Goal: Information Seeking & Learning: Learn about a topic

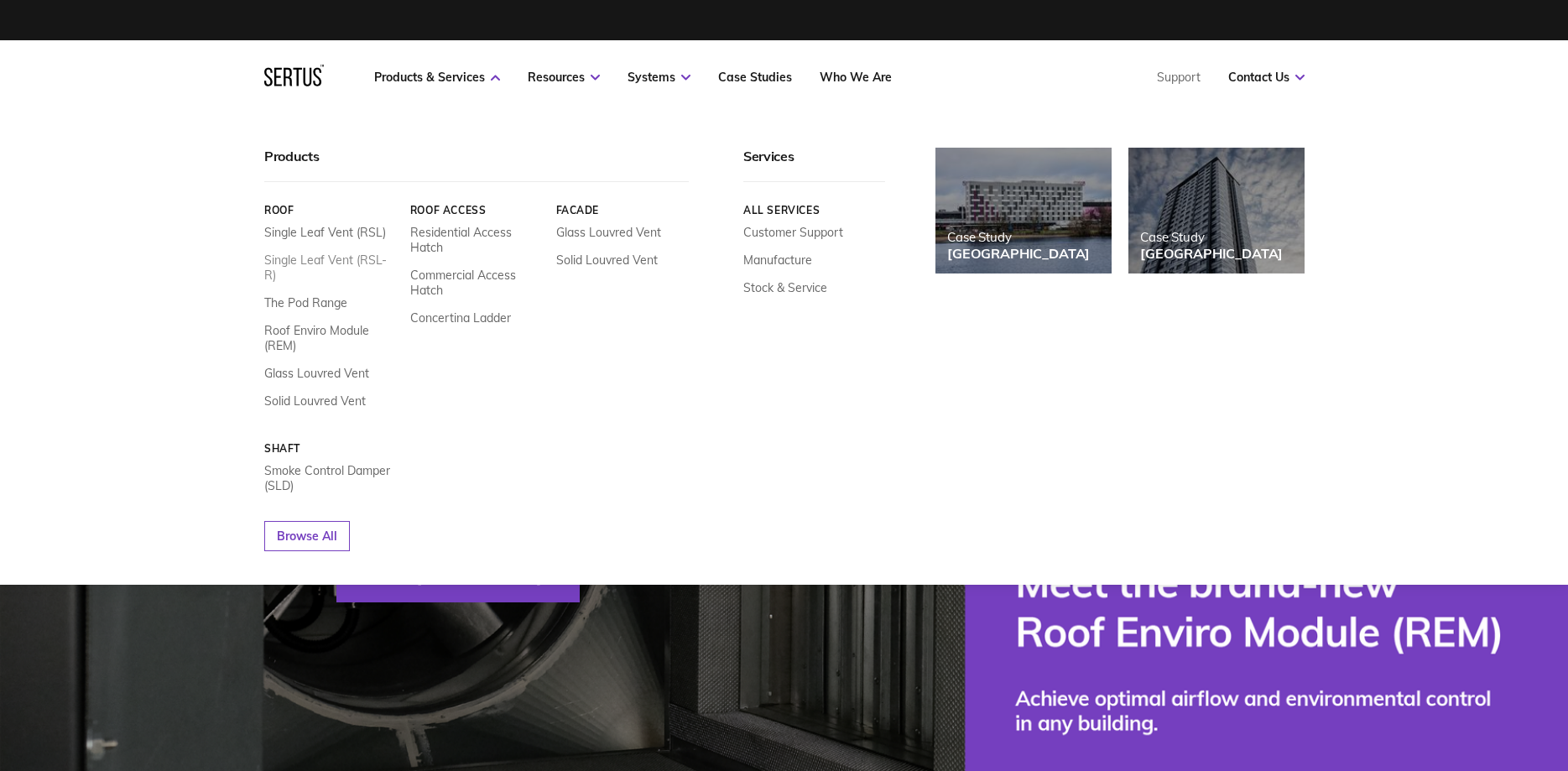
click at [323, 255] on link "Single Leaf Vent (RSL-R)" at bounding box center [331, 267] width 133 height 31
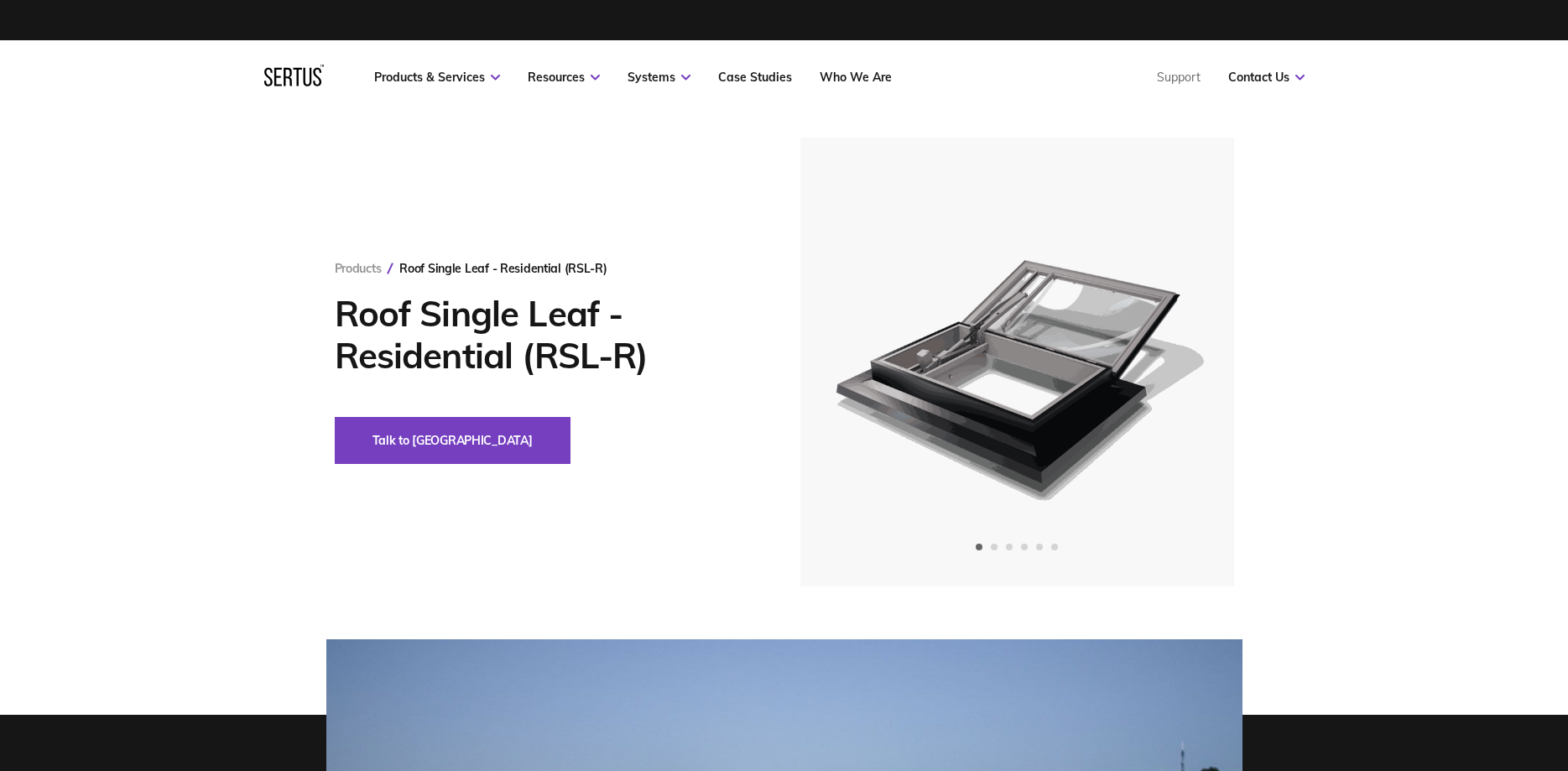
click at [1398, 392] on div "Products Roof Single Leaf - Residential (RSL-R) Roof Single Leaf - Residential …" at bounding box center [784, 362] width 1568 height 449
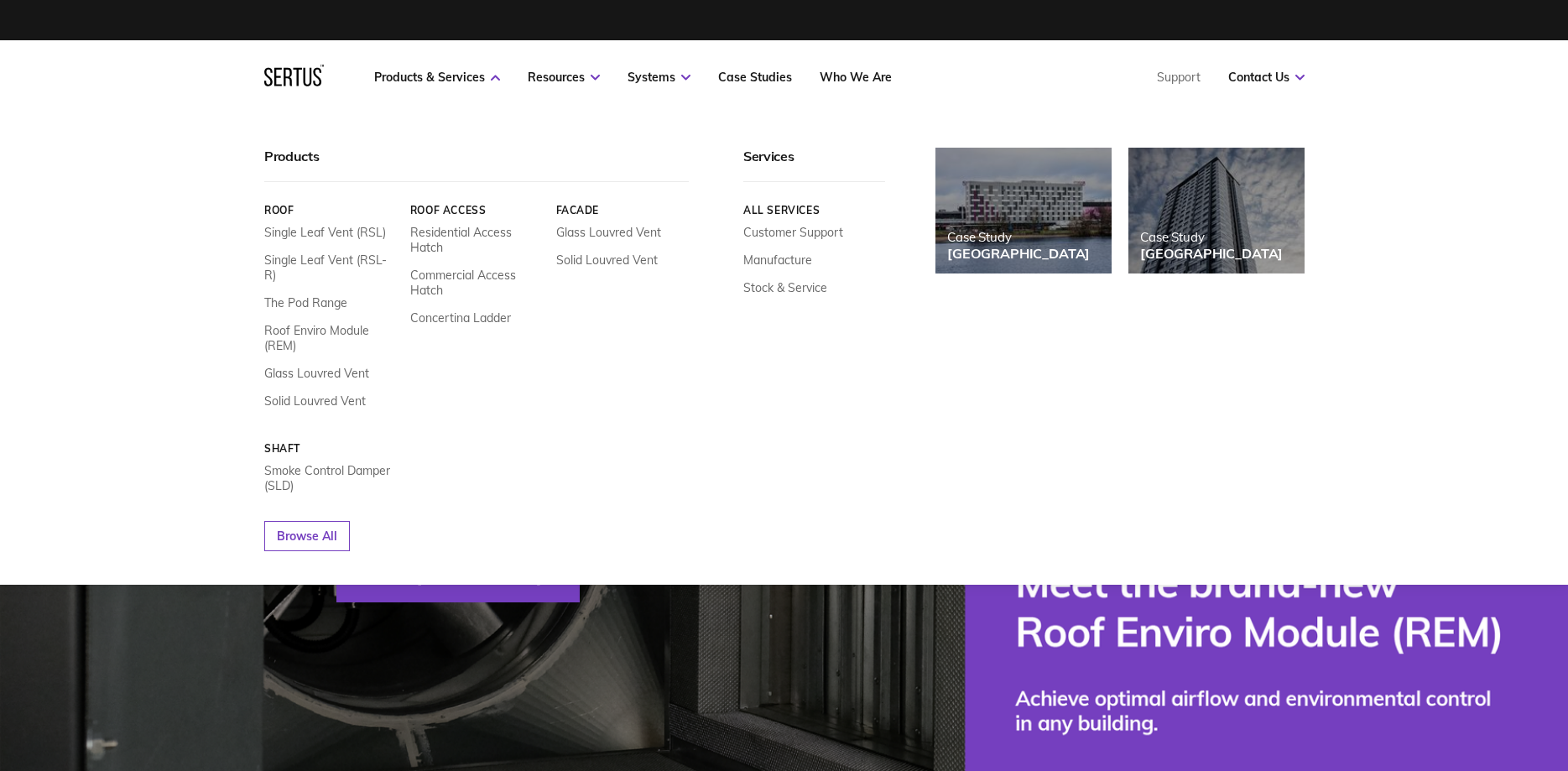
click at [280, 210] on link "Roof" at bounding box center [331, 210] width 133 height 13
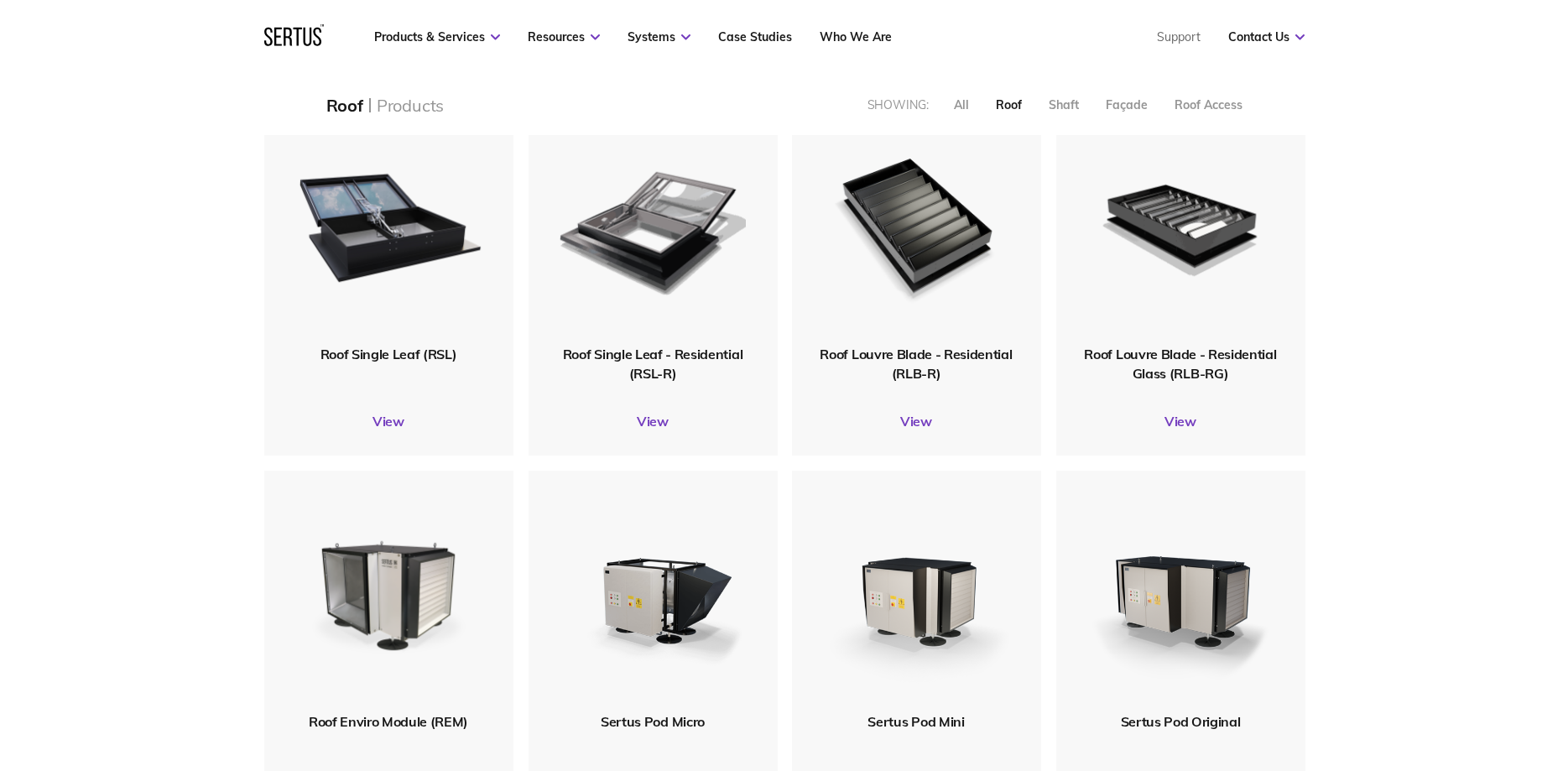
scroll to position [85, 0]
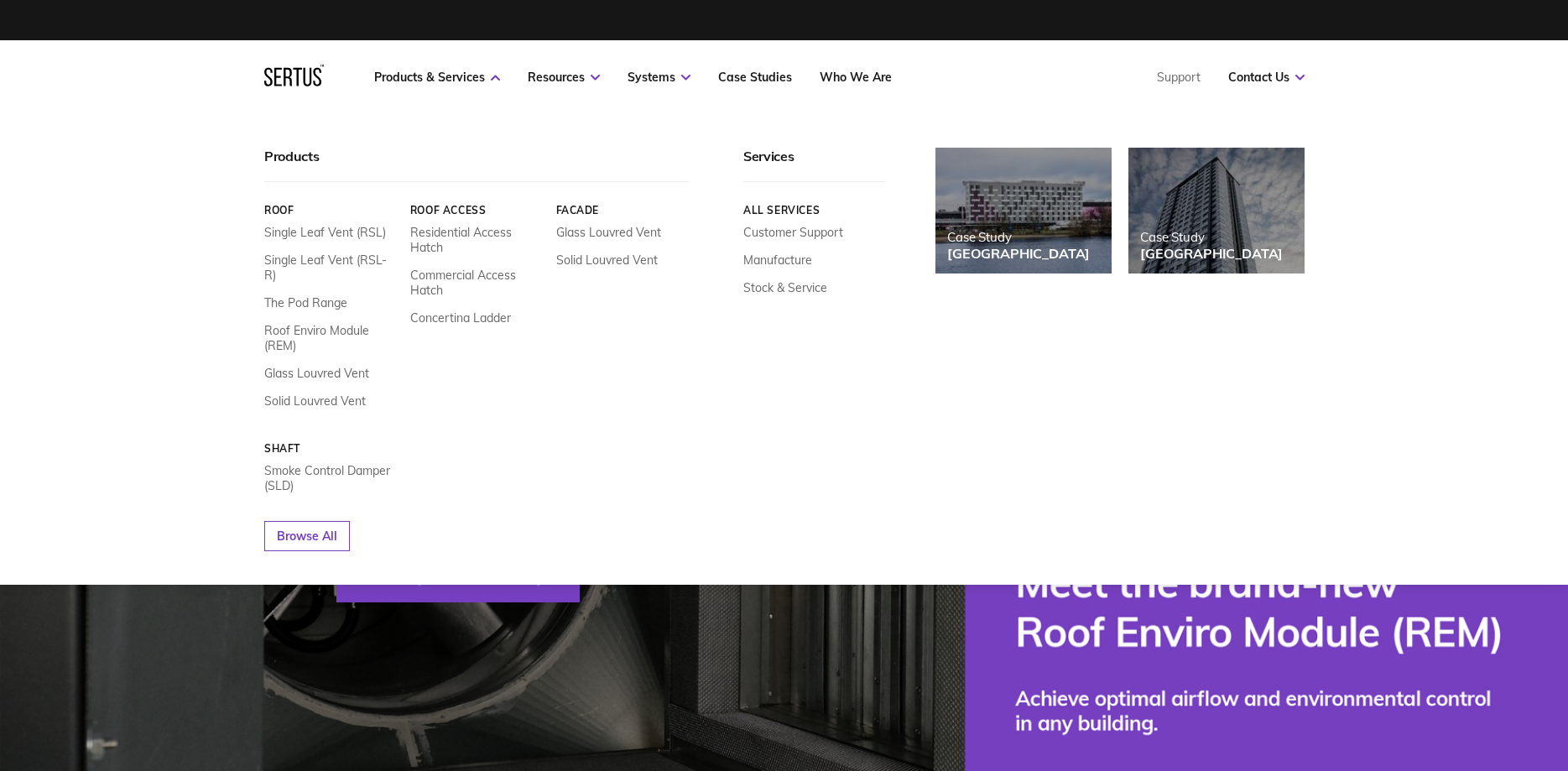
click at [586, 211] on link "Facade" at bounding box center [622, 210] width 133 height 13
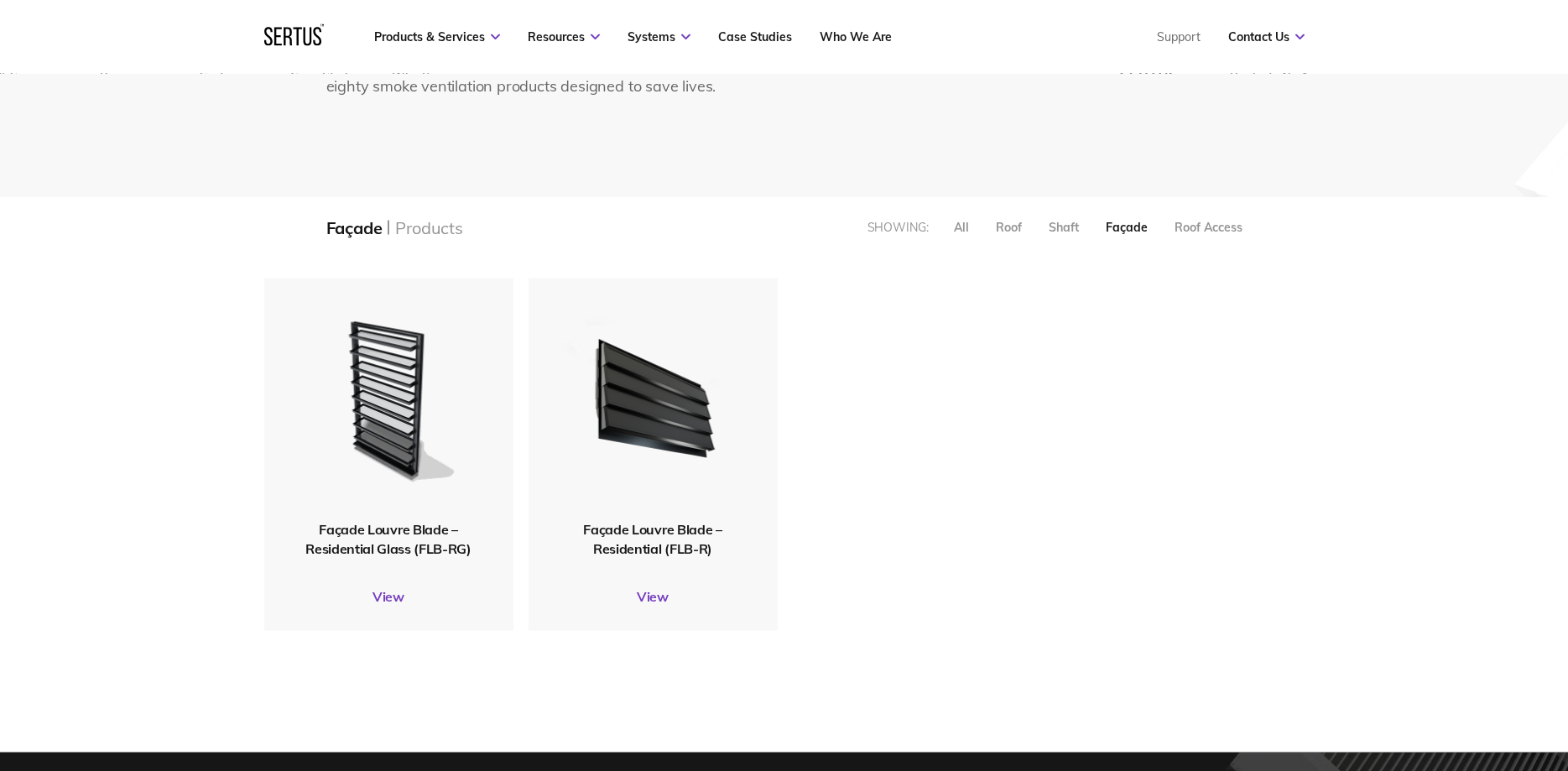
scroll to position [256, 0]
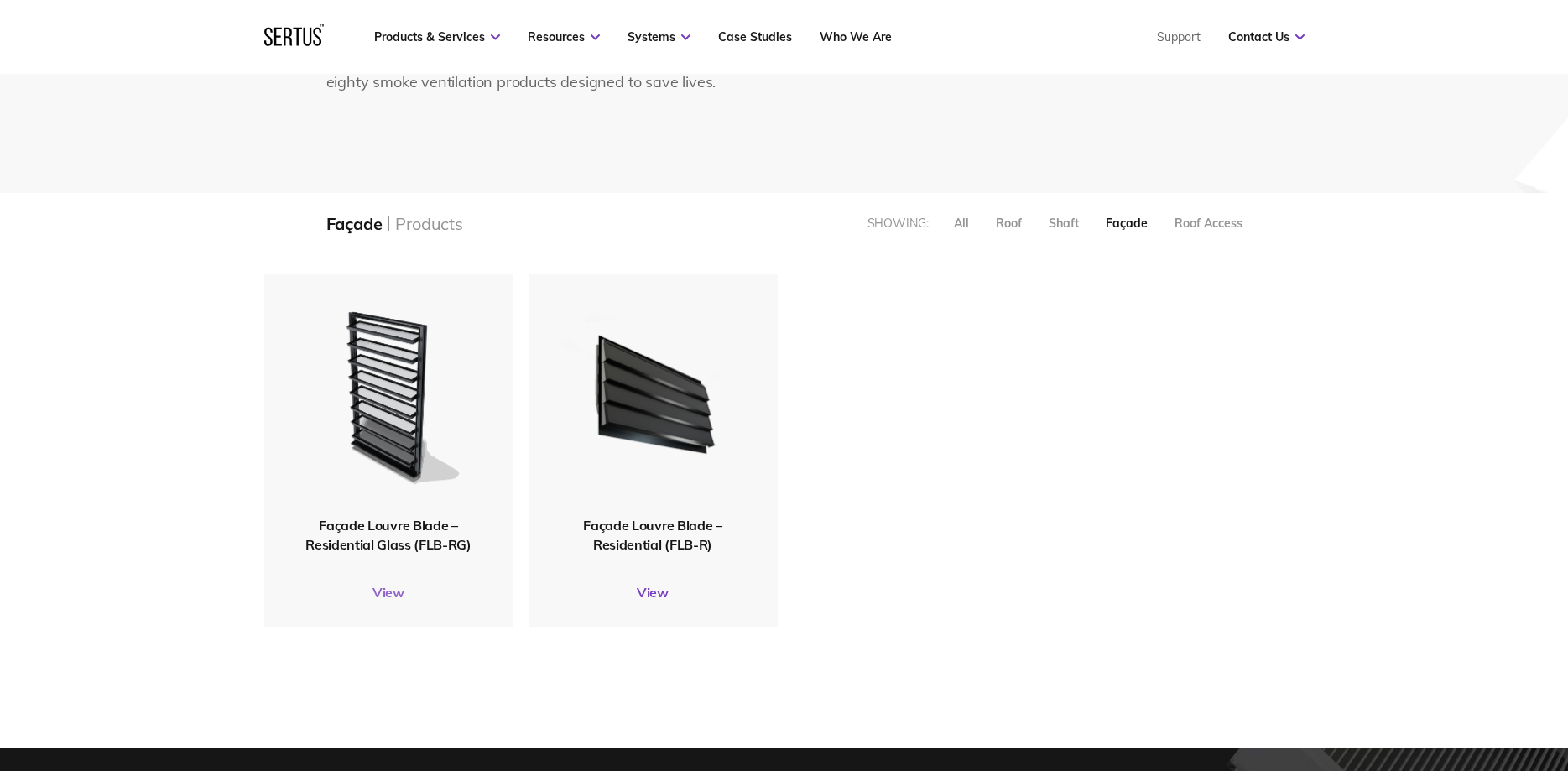
click at [391, 591] on link "View" at bounding box center [388, 592] width 249 height 17
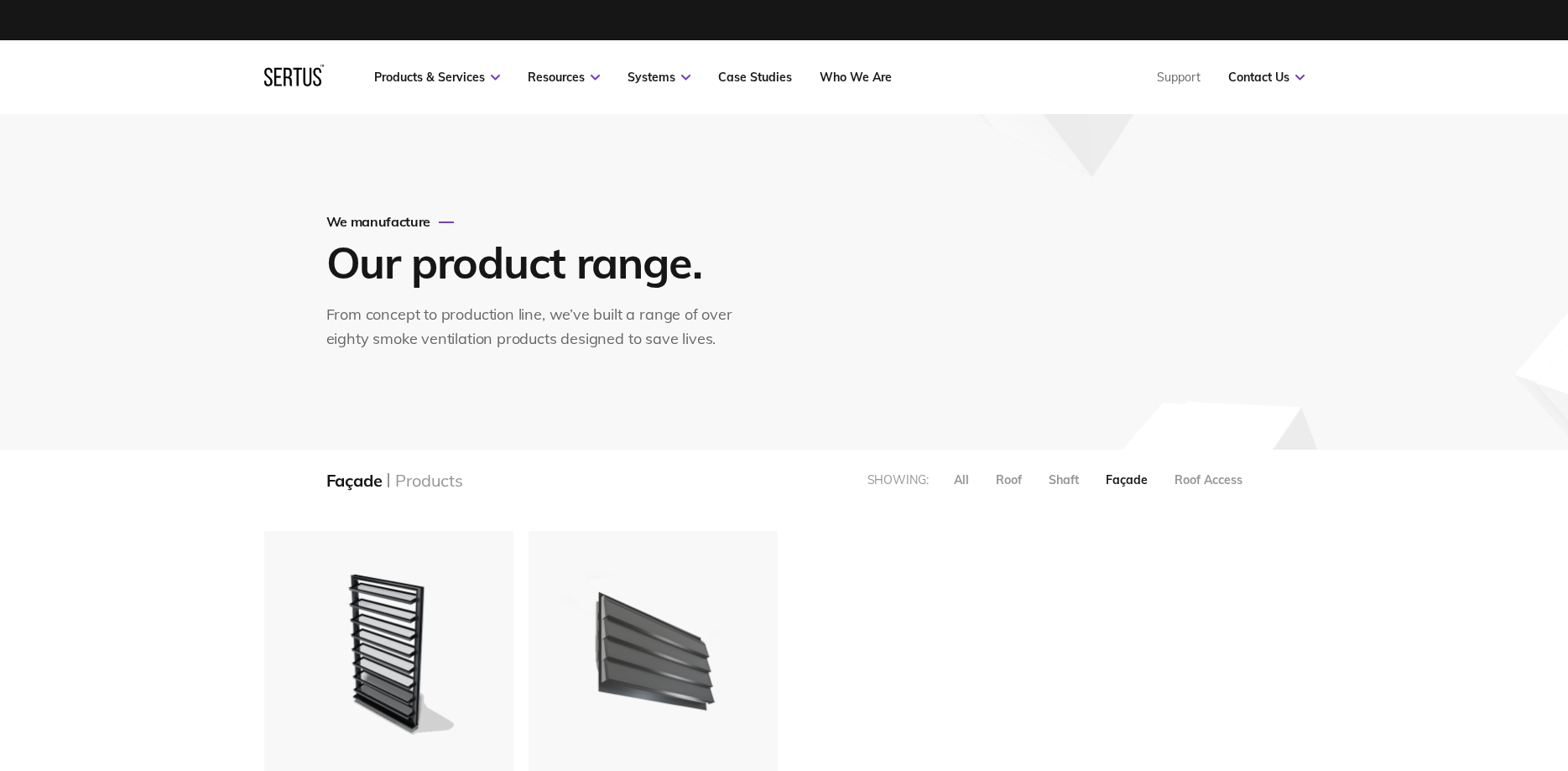
scroll to position [8, 8]
click at [674, 621] on img at bounding box center [652, 651] width 188 height 230
